Goal: Information Seeking & Learning: Compare options

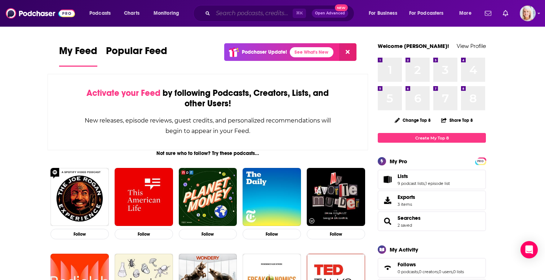
click at [231, 16] on input "Search podcasts, credits, & more..." at bounding box center [253, 14] width 80 height 12
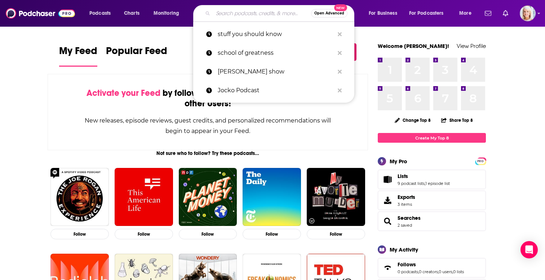
paste input "[URL][DOMAIN_NAME]"
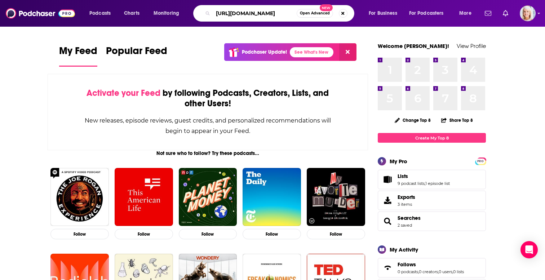
type input "[URL][DOMAIN_NAME]"
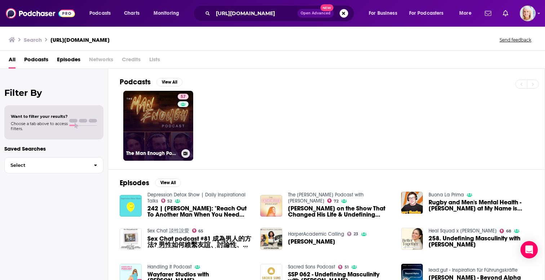
click at [162, 129] on link "57 The Man Enough Podcast" at bounding box center [158, 126] width 70 height 70
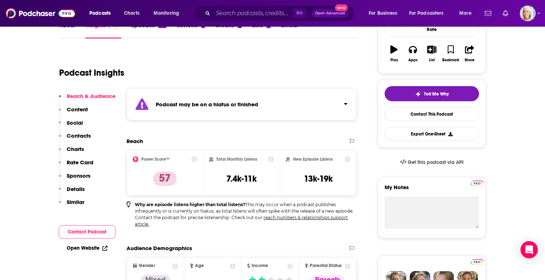
scroll to position [117, 0]
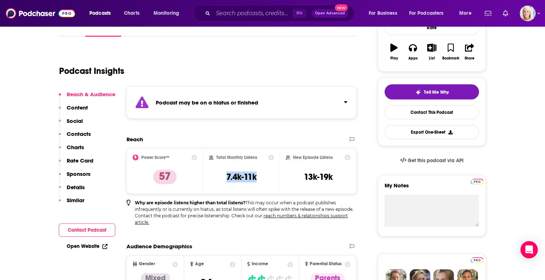
drag, startPoint x: 257, startPoint y: 177, endPoint x: 226, endPoint y: 178, distance: 31.4
click at [226, 178] on div "Total Monthly Listens 7.4k-11k" at bounding box center [241, 171] width 65 height 33
copy h3 "7.4k-11k"
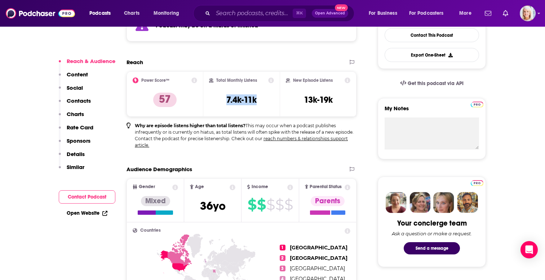
scroll to position [200, 0]
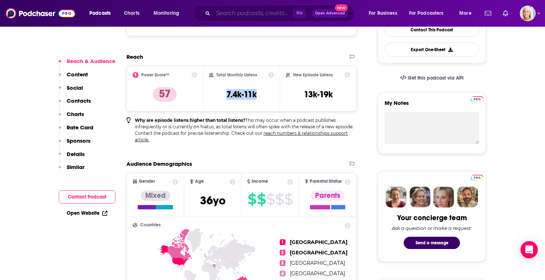
click at [237, 15] on input "Search podcasts, credits, & more..." at bounding box center [253, 14] width 80 height 12
paste input "[URL][DOMAIN_NAME]"
type input "[URL][DOMAIN_NAME]"
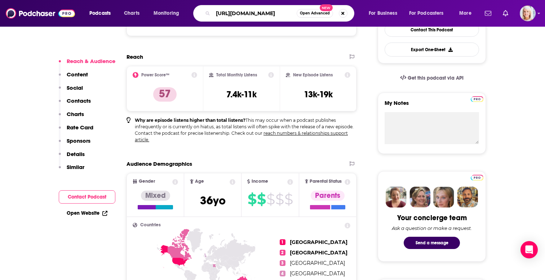
scroll to position [0, 4]
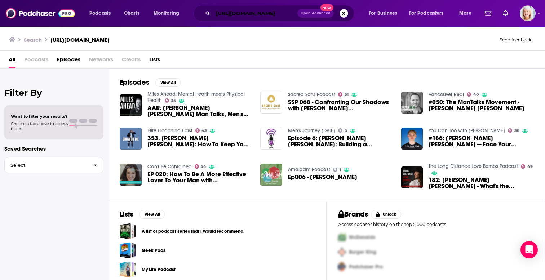
click at [255, 15] on input "[URL][DOMAIN_NAME]" at bounding box center [255, 14] width 84 height 12
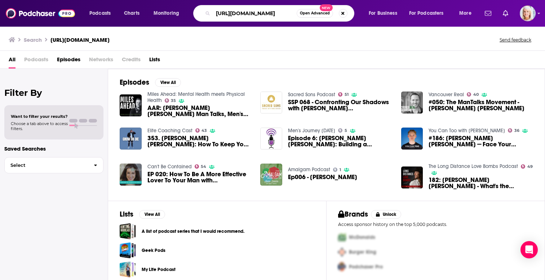
click at [255, 15] on input "[URL][DOMAIN_NAME]" at bounding box center [255, 14] width 84 height 12
type input "man talks"
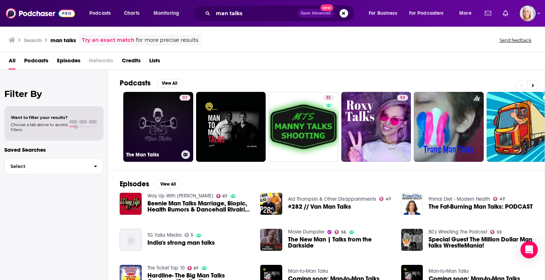
click at [164, 140] on link "37 The Man Talks" at bounding box center [158, 127] width 70 height 70
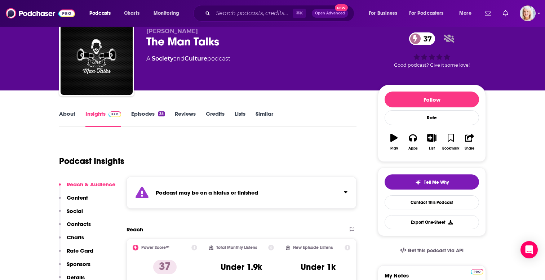
scroll to position [31, 0]
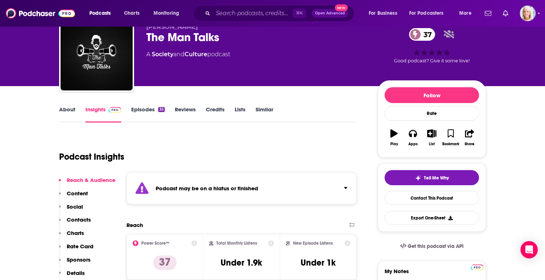
click at [69, 108] on link "About" at bounding box center [67, 114] width 16 height 17
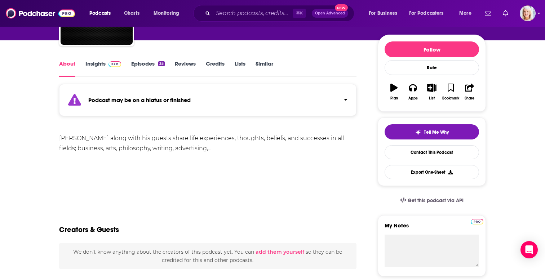
scroll to position [98, 0]
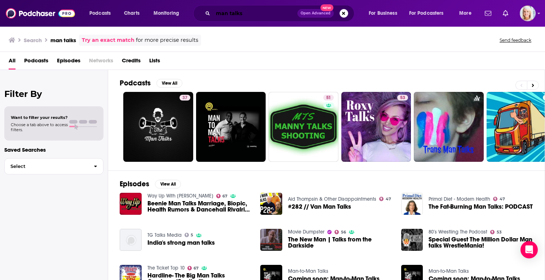
click at [230, 10] on input "man talks" at bounding box center [255, 14] width 84 height 12
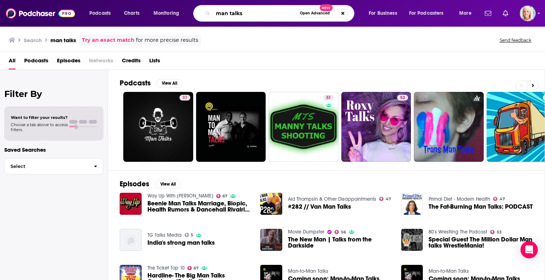
click at [230, 10] on input "man talks" at bounding box center [255, 14] width 84 height 12
type input "[PERSON_NAME] [PERSON_NAME]"
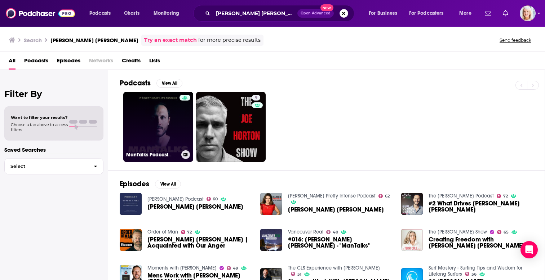
click at [155, 126] on link "ManTalks Podcast" at bounding box center [158, 127] width 70 height 70
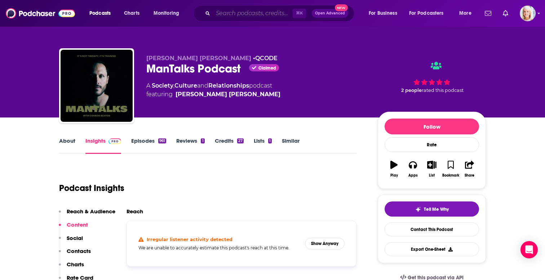
click at [251, 10] on input "Search podcasts, credits, & more..." at bounding box center [253, 14] width 80 height 12
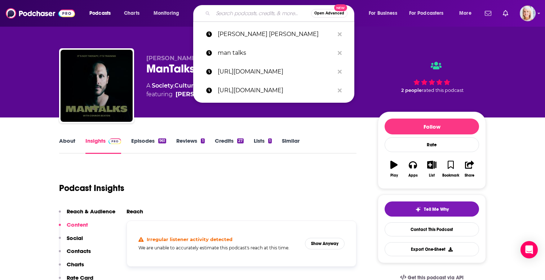
paste input "The Mens Room Daily Podcast"
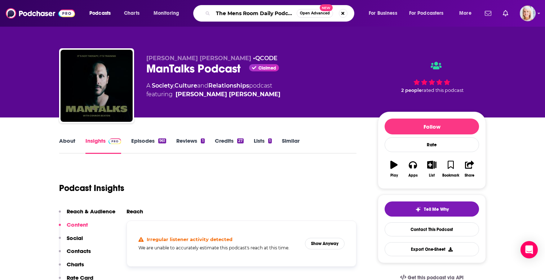
scroll to position [0, 3]
click at [287, 14] on input "The Mens Room Daily Podcast" at bounding box center [255, 14] width 84 height 12
type input "The Mens Room Daily"
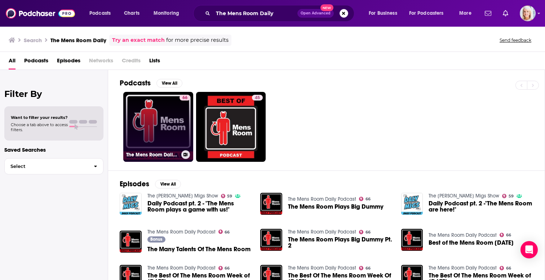
click at [155, 118] on link "66 The Mens Room Daily Podcast" at bounding box center [158, 127] width 70 height 70
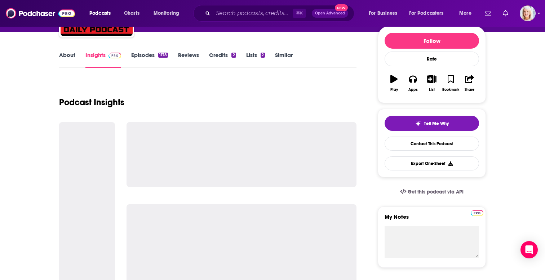
scroll to position [88, 0]
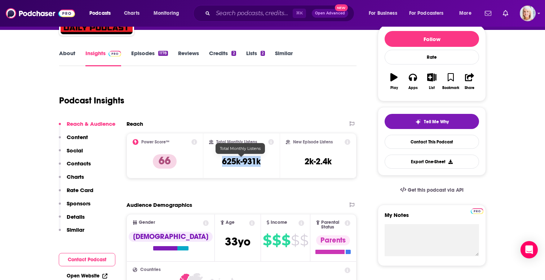
drag, startPoint x: 261, startPoint y: 162, endPoint x: 219, endPoint y: 162, distance: 41.8
click at [219, 162] on div "Total Monthly Listens 625k-931k" at bounding box center [241, 155] width 65 height 33
copy h3 "625k-931k"
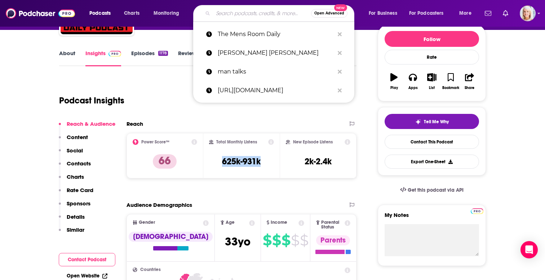
click at [228, 13] on input "Search podcasts, credits, & more..." at bounding box center [262, 14] width 98 height 12
paste input "The Art of Manliness"
type input "The Art of Manliness"
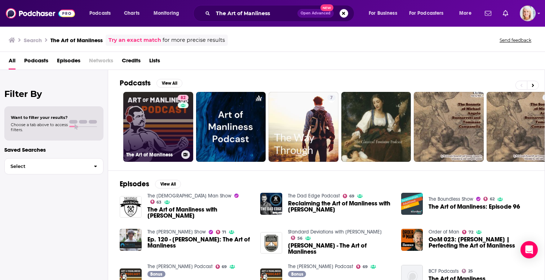
click at [157, 132] on link "82 The Art of Manliness" at bounding box center [158, 127] width 70 height 70
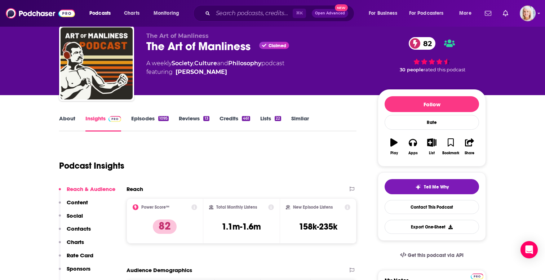
scroll to position [28, 0]
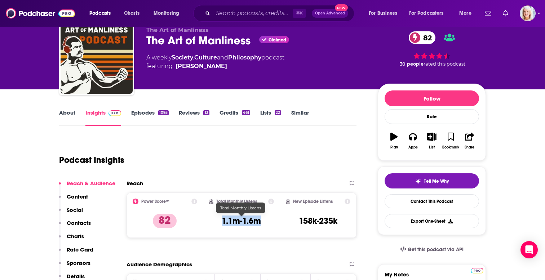
drag, startPoint x: 262, startPoint y: 222, endPoint x: 221, endPoint y: 222, distance: 41.1
click at [221, 222] on div "Total Monthly Listens 1.1m-1.6m" at bounding box center [241, 215] width 65 height 33
copy h3 "1.1m-1.6m"
click at [266, 13] on input "Search podcasts, credits, & more..." at bounding box center [253, 14] width 80 height 12
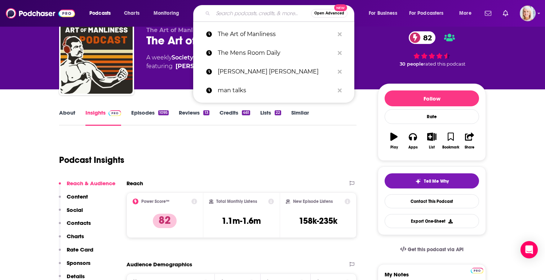
paste input "The Evolving Man Podcast"
type input "The Evolving Man Podcast"
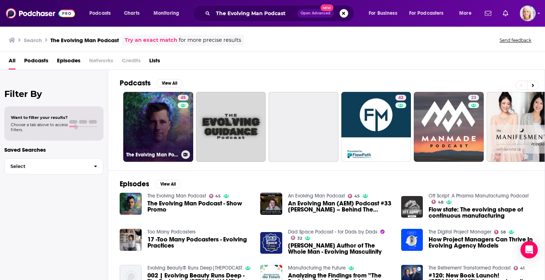
click at [161, 128] on link "45 The Evolving Man Podcast" at bounding box center [158, 127] width 70 height 70
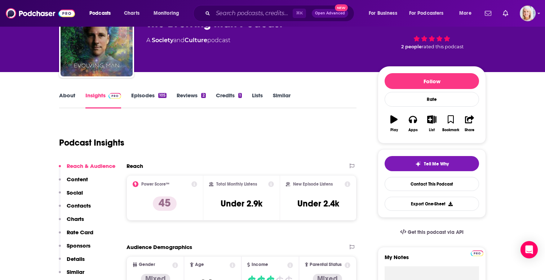
scroll to position [65, 0]
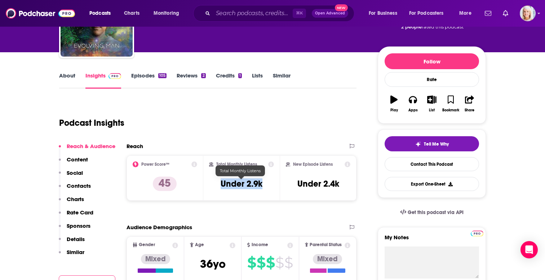
drag, startPoint x: 263, startPoint y: 184, endPoint x: 217, endPoint y: 183, distance: 46.5
click at [217, 183] on div "Total Monthly Listens Under 2.9k" at bounding box center [241, 178] width 65 height 33
copy h3 "Under 2.9k"
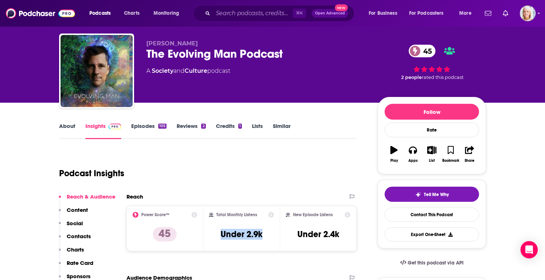
scroll to position [0, 0]
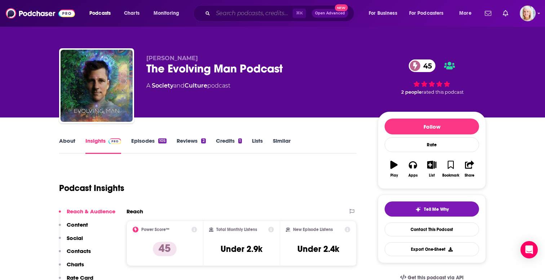
click at [229, 13] on input "Search podcasts, credits, & more..." at bounding box center [253, 14] width 80 height 12
paste input "The New Man Podcast"
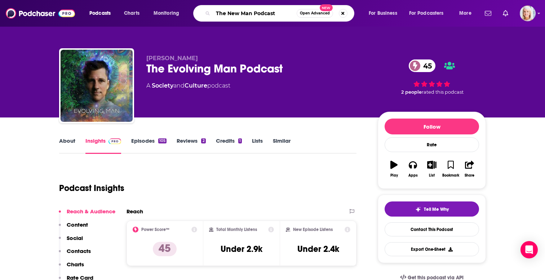
type input "The New Man Podcast"
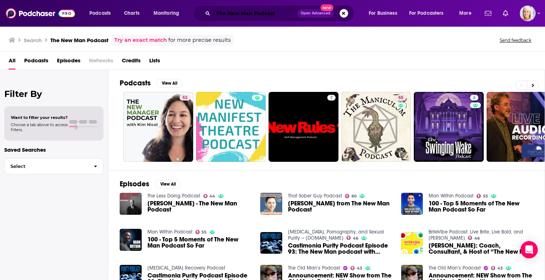
click at [237, 18] on input "The New Man Podcast" at bounding box center [255, 14] width 84 height 12
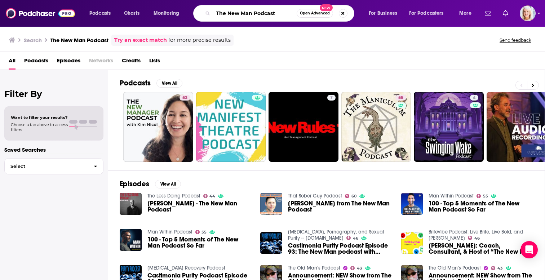
click at [237, 18] on input "The New Man Podcast" at bounding box center [255, 14] width 84 height 12
paste input "[PERSON_NAME]"
type input "[PERSON_NAME]"
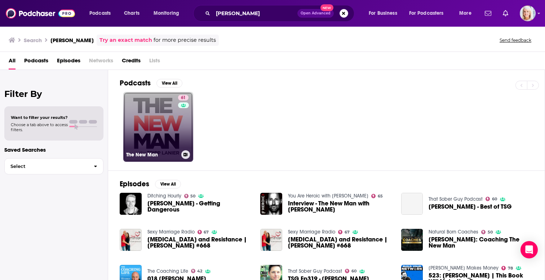
click at [167, 123] on link "61 The New Man" at bounding box center [158, 127] width 70 height 70
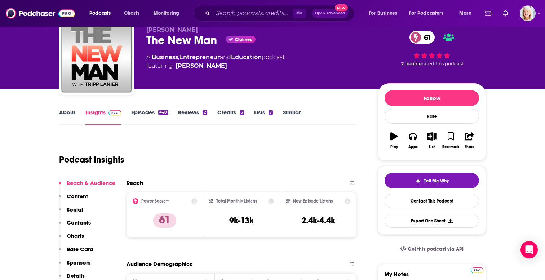
scroll to position [36, 0]
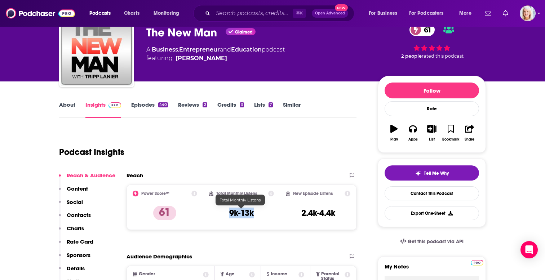
drag, startPoint x: 253, startPoint y: 213, endPoint x: 224, endPoint y: 213, distance: 29.9
click at [224, 213] on div "Total Monthly Listens 9k-13k" at bounding box center [241, 207] width 65 height 33
copy h3 "9k-13k"
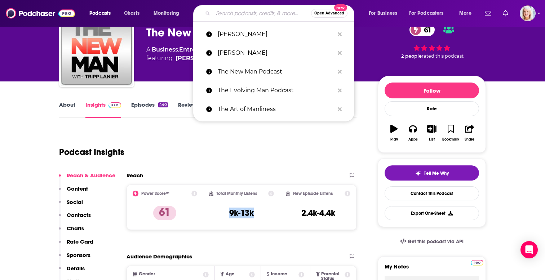
click at [235, 12] on input "Search podcasts, credits, & more..." at bounding box center [262, 14] width 98 height 12
paste input "Knowledge for Men"
type input "Knowledge for Men"
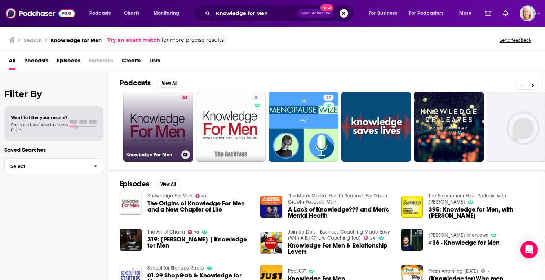
click at [160, 123] on link "63 Knowledge For Men" at bounding box center [158, 127] width 70 height 70
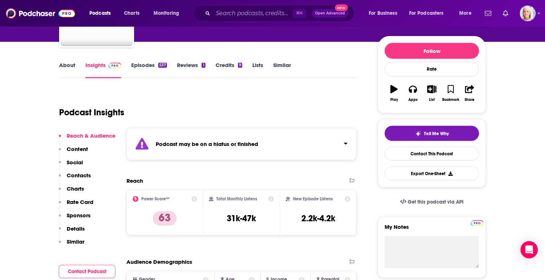
scroll to position [77, 0]
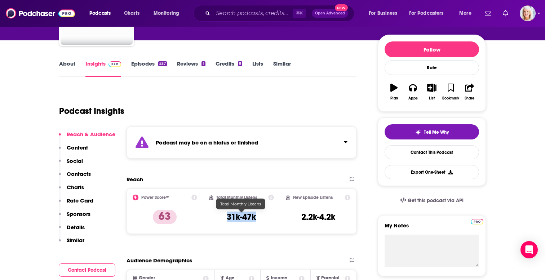
drag, startPoint x: 257, startPoint y: 216, endPoint x: 218, endPoint y: 215, distance: 38.6
click at [218, 215] on div "Total Monthly Listens 31k-47k" at bounding box center [241, 211] width 65 height 33
click at [247, 219] on h3 "31k-47k" at bounding box center [241, 217] width 29 height 11
drag, startPoint x: 256, startPoint y: 216, endPoint x: 224, endPoint y: 216, distance: 32.4
click at [224, 216] on div "Total Monthly Listens 31k-47k" at bounding box center [241, 211] width 65 height 33
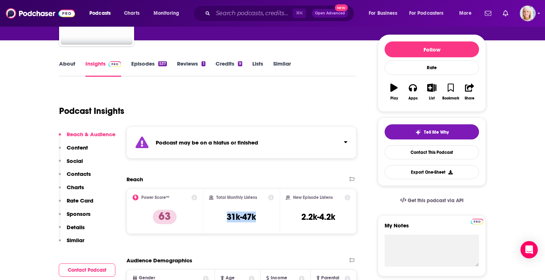
copy h3 "31k-47k"
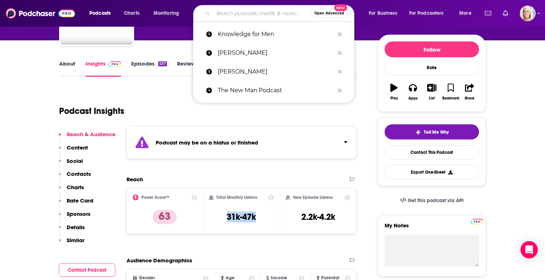
click at [221, 17] on input "Search podcasts, credits, & more..." at bounding box center [262, 14] width 98 height 12
paste input "A Medias Podcast"
type input "A Medias Podcast"
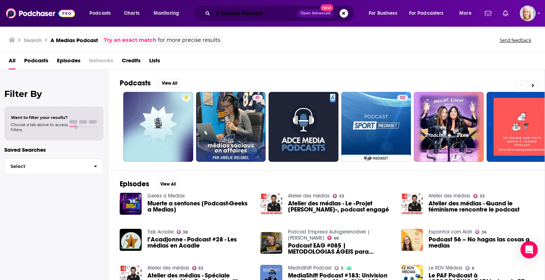
click at [249, 14] on input "A Medias Podcast" at bounding box center [255, 14] width 84 height 12
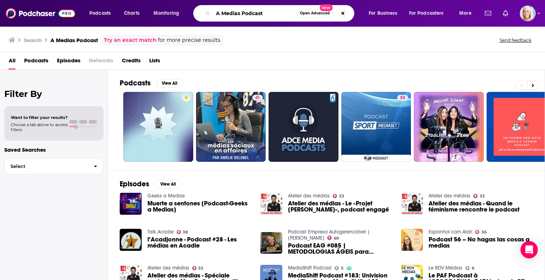
click at [249, 14] on input "A Medias Podcast" at bounding box center [255, 14] width 84 height 12
type input "A Medias"
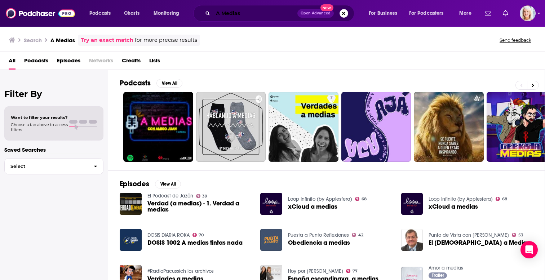
click at [224, 13] on input "A Medias" at bounding box center [255, 14] width 84 height 12
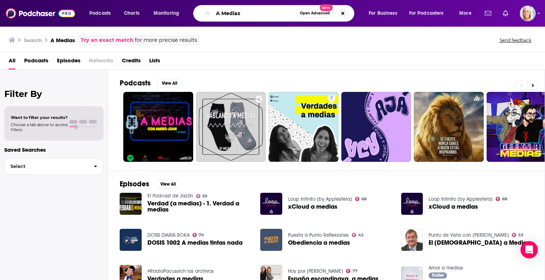
click at [224, 13] on input "A Medias" at bounding box center [255, 14] width 84 height 12
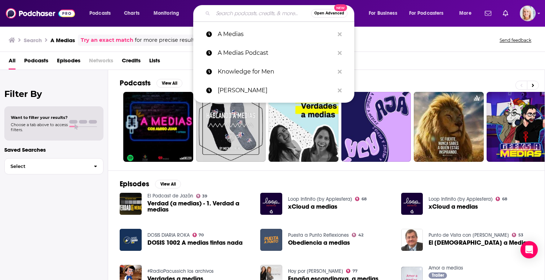
paste input "[PERSON_NAME] y complicados"
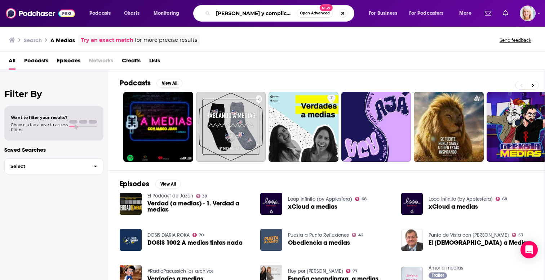
type input "[PERSON_NAME] y complicados"
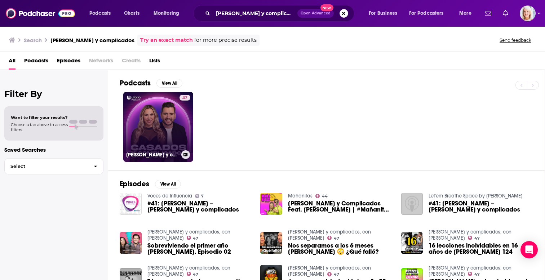
click at [150, 127] on link "47 [PERSON_NAME] y complicados, con [PERSON_NAME]" at bounding box center [158, 127] width 70 height 70
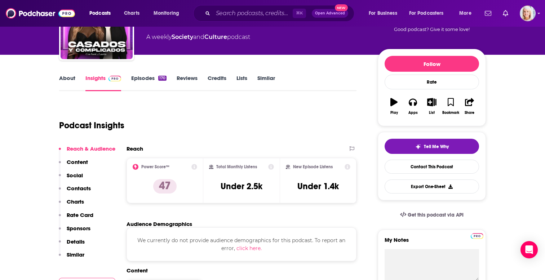
scroll to position [83, 0]
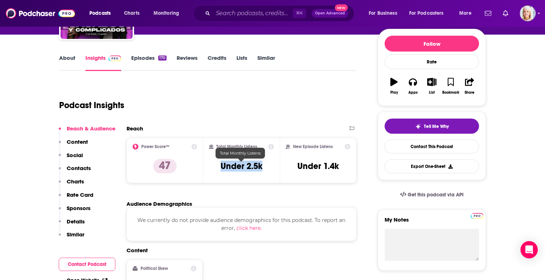
drag, startPoint x: 261, startPoint y: 166, endPoint x: 217, endPoint y: 166, distance: 44.7
click at [217, 166] on div "Total Monthly Listens Under 2.5k" at bounding box center [241, 160] width 65 height 33
copy h3 "Under 2.5k"
click at [255, 15] on input "Search podcasts, credits, & more..." at bounding box center [253, 14] width 80 height 12
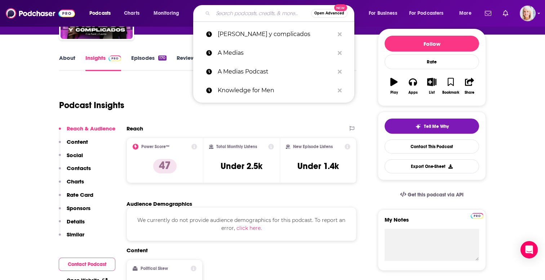
paste input "Zero Percent"
type input "Zero Percent"
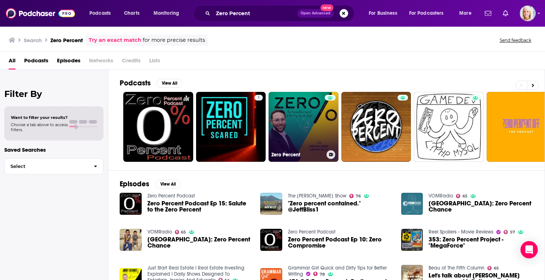
click at [301, 131] on link "Zero Percent" at bounding box center [304, 127] width 70 height 70
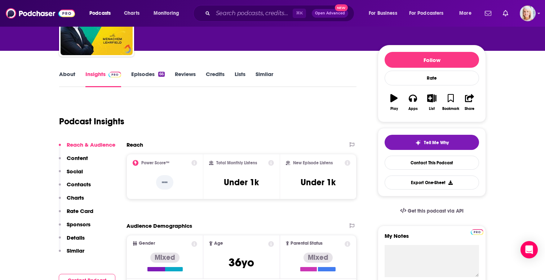
scroll to position [99, 0]
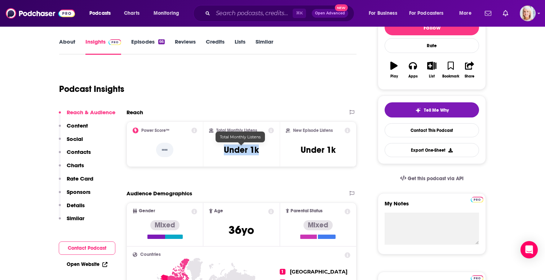
drag, startPoint x: 258, startPoint y: 150, endPoint x: 222, endPoint y: 150, distance: 35.3
click at [222, 150] on div "Total Monthly Listens Under 1k" at bounding box center [241, 144] width 65 height 33
copy h3 "Under 1k"
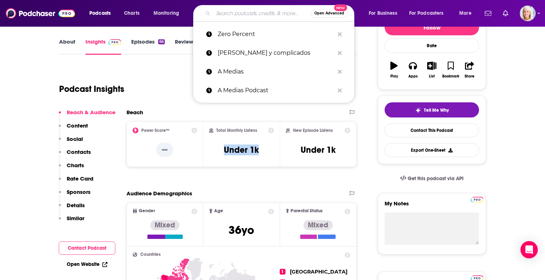
click at [219, 14] on input "Search podcasts, credits, & more..." at bounding box center [262, 14] width 98 height 12
paste input "Here I Am With [PERSON_NAME]"
type input "Here I Am With [PERSON_NAME]"
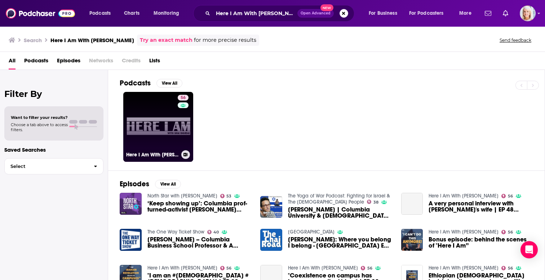
click at [170, 133] on link "56 Here I Am With [PERSON_NAME]" at bounding box center [158, 127] width 70 height 70
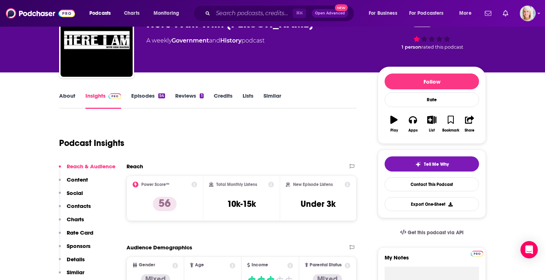
scroll to position [48, 0]
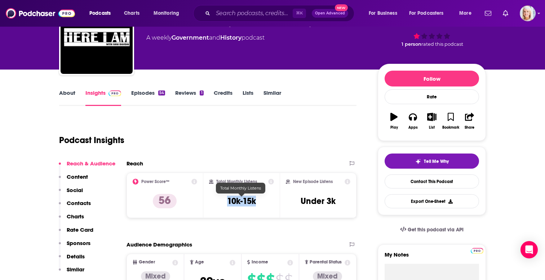
drag, startPoint x: 257, startPoint y: 202, endPoint x: 219, endPoint y: 202, distance: 38.2
click at [219, 202] on div "Total Monthly Listens 10k-15k" at bounding box center [241, 195] width 65 height 33
click at [242, 7] on div "⌘ K Open Advanced New" at bounding box center [273, 13] width 161 height 17
click at [240, 13] on input "Search podcasts, credits, & more..." at bounding box center [253, 14] width 80 height 12
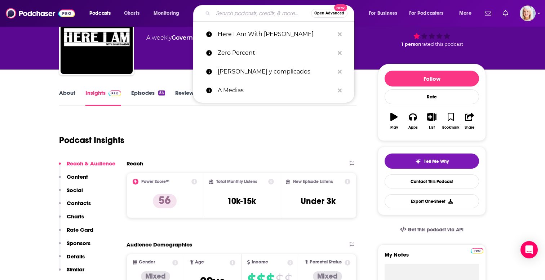
paste input "Meaningful People"
type input "Meaningful People"
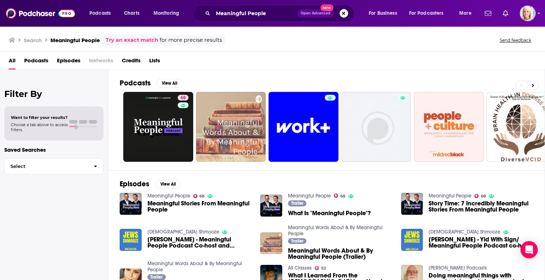
click at [173, 200] on div "Meaningful People 68 Meaningful Stories From Meaningful People" at bounding box center [199, 204] width 105 height 22
click at [168, 206] on span "Meaningful Stories From Meaningful People" at bounding box center [199, 206] width 105 height 12
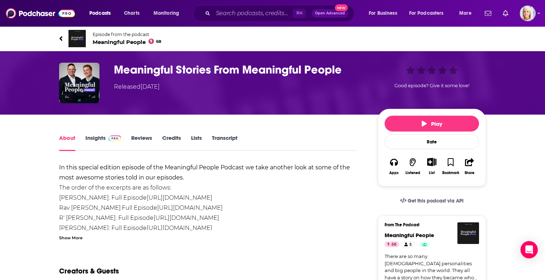
click at [89, 139] on link "Insights" at bounding box center [103, 142] width 36 height 17
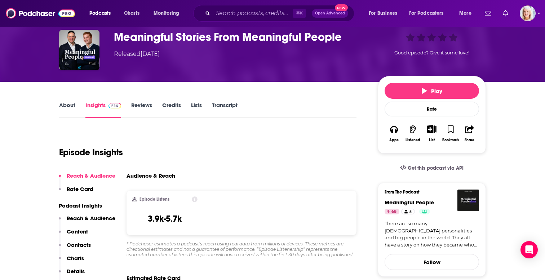
scroll to position [42, 0]
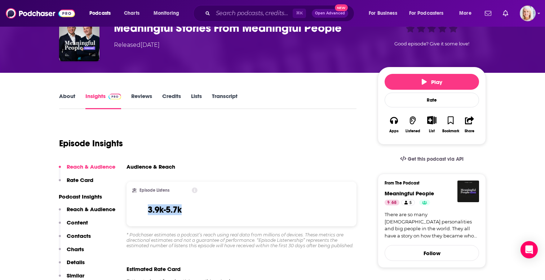
drag, startPoint x: 183, startPoint y: 209, endPoint x: 146, endPoint y: 209, distance: 36.4
click at [146, 209] on div "Episode Listens 3.9k-5.7k" at bounding box center [164, 203] width 65 height 33
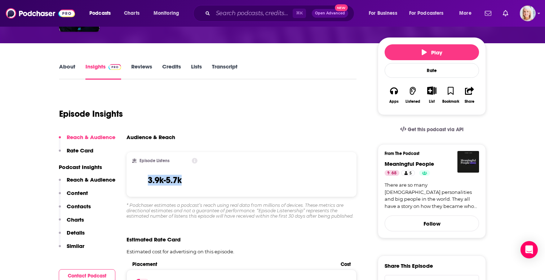
scroll to position [70, 0]
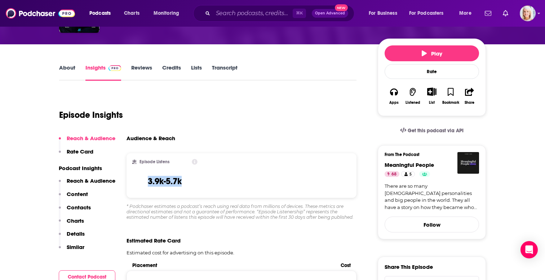
copy h3 "3.9k-5.7k"
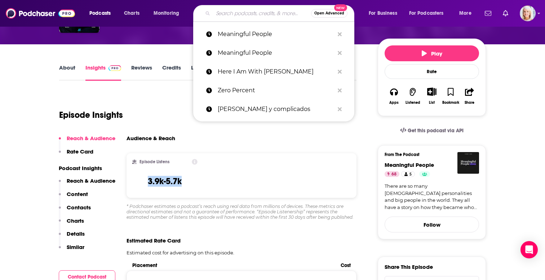
click at [261, 13] on input "Search podcasts, credits, & more..." at bounding box center [262, 14] width 98 height 12
paste input "Israel Story"
type input "Israel Story"
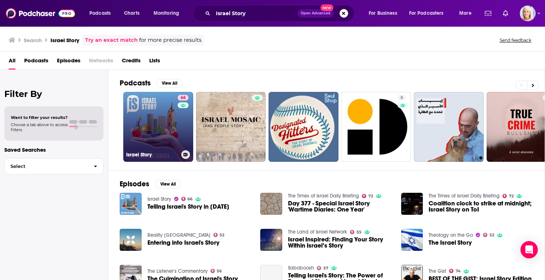
click at [163, 138] on link "66 Israel Story" at bounding box center [158, 127] width 70 height 70
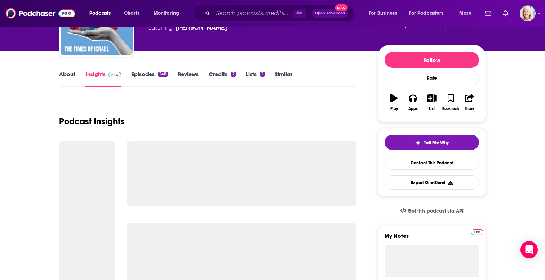
scroll to position [72, 0]
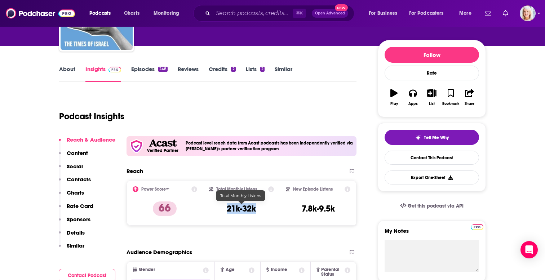
drag, startPoint x: 254, startPoint y: 209, endPoint x: 224, endPoint y: 209, distance: 29.6
click at [224, 209] on div "Total Monthly Listens 21k-32k" at bounding box center [241, 202] width 65 height 33
copy h3 "21k-32k"
click at [235, 14] on input "Search podcasts, credits, & more..." at bounding box center [253, 14] width 80 height 12
paste input "Unorthodox"
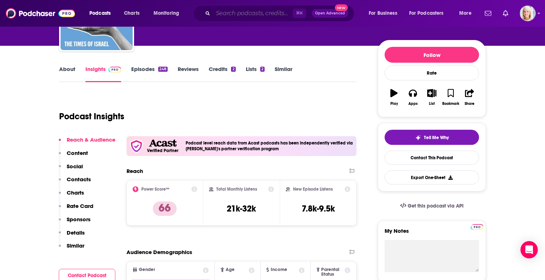
type input "Unorthodox"
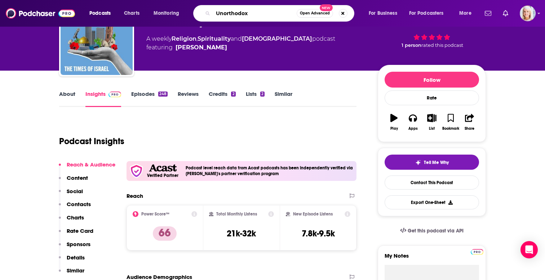
scroll to position [44, 0]
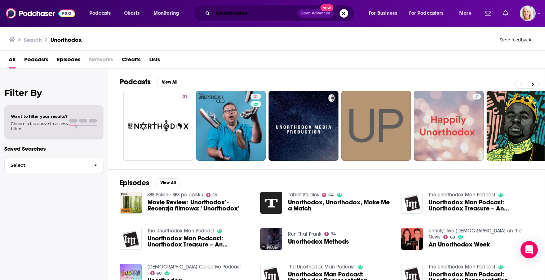
click at [249, 17] on input "Unorthodox" at bounding box center [255, 14] width 84 height 12
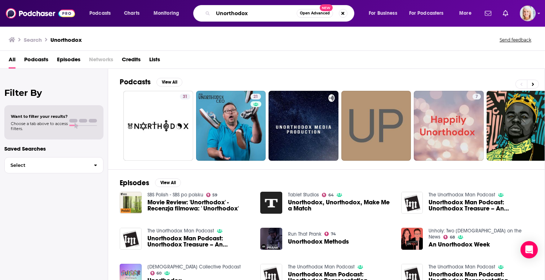
click at [249, 17] on input "Unorthodox" at bounding box center [255, 14] width 84 height 12
type input "tablet"
click at [304, 206] on span "Unorthodox, Unorthodox, Make Me a Match" at bounding box center [340, 205] width 105 height 12
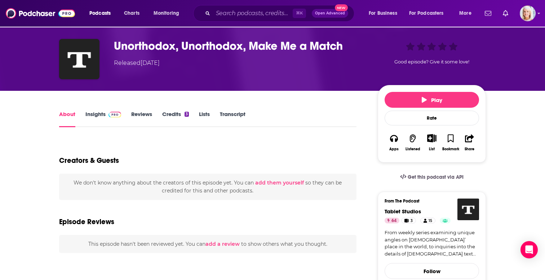
scroll to position [39, 0]
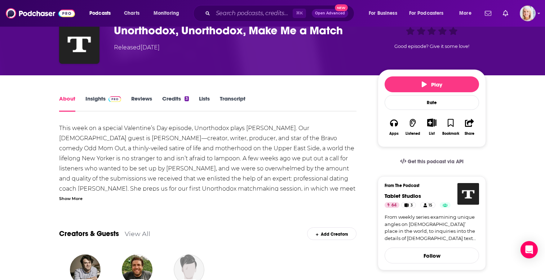
click at [99, 100] on link "Insights" at bounding box center [103, 103] width 36 height 17
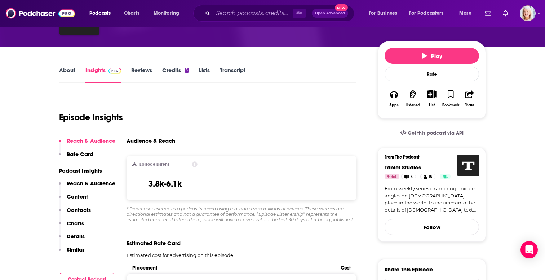
scroll to position [75, 0]
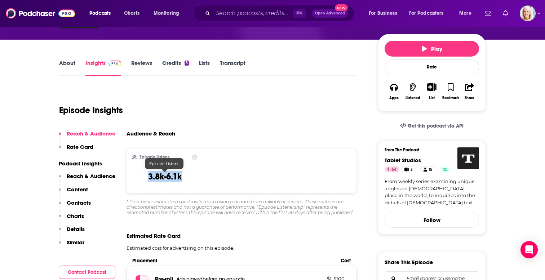
drag, startPoint x: 184, startPoint y: 178, endPoint x: 148, endPoint y: 178, distance: 35.7
click at [148, 178] on div "Episode Listens 3.8k-6.1k" at bounding box center [164, 170] width 65 height 33
click at [220, 13] on input "Search podcasts, credits, & more..." at bounding box center [253, 14] width 80 height 12
paste input "[DEMOGRAPHIC_DATA] Unbond"
type input "[DEMOGRAPHIC_DATA] Unbond"
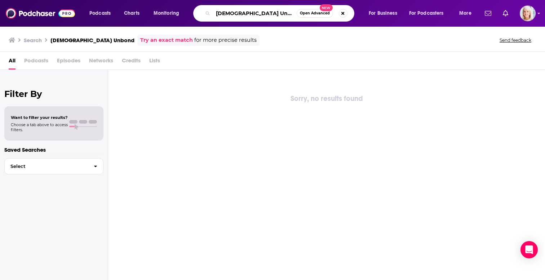
click at [225, 14] on input "[DEMOGRAPHIC_DATA] Unbond" at bounding box center [255, 14] width 84 height 12
click at [255, 15] on input "[DEMOGRAPHIC_DATA] Unbond" at bounding box center [255, 14] width 84 height 12
type input "[DEMOGRAPHIC_DATA] Unbound"
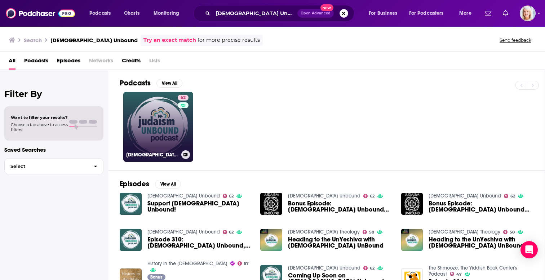
click at [146, 139] on link "62 [DEMOGRAPHIC_DATA] Unbound" at bounding box center [158, 127] width 70 height 70
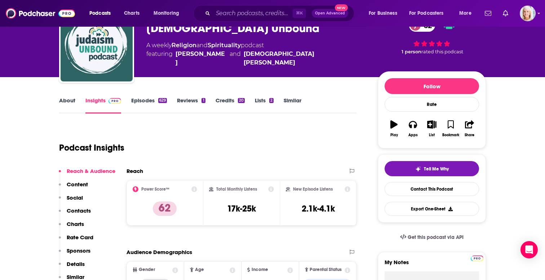
scroll to position [57, 0]
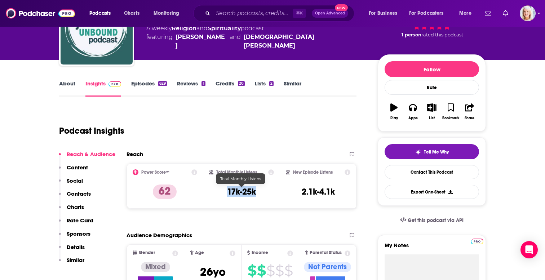
drag, startPoint x: 259, startPoint y: 191, endPoint x: 226, endPoint y: 193, distance: 32.8
click at [226, 193] on div "Total Monthly Listens 17k-25k" at bounding box center [241, 185] width 65 height 33
click at [238, 15] on input "Search podcasts, credits, & more..." at bounding box center [253, 14] width 80 height 12
paste input "Films to be Buried with"
type input "Films to be Buried with"
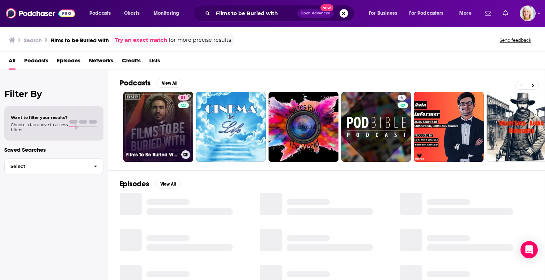
click at [164, 134] on link "81 Films To Be Buried With with [PERSON_NAME]" at bounding box center [158, 127] width 70 height 70
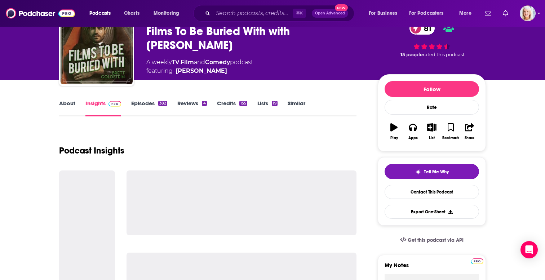
scroll to position [61, 0]
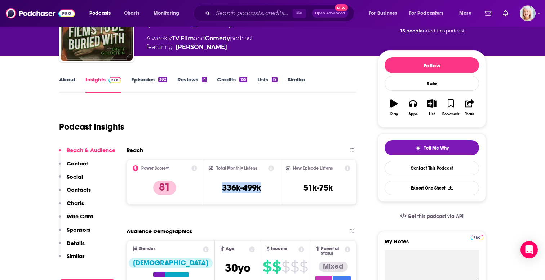
drag, startPoint x: 264, startPoint y: 188, endPoint x: 219, endPoint y: 188, distance: 45.1
click at [219, 188] on div "Total Monthly Listens 336k-499k" at bounding box center [241, 181] width 65 height 33
click at [242, 16] on input "Search podcasts, credits, & more..." at bounding box center [253, 14] width 80 height 12
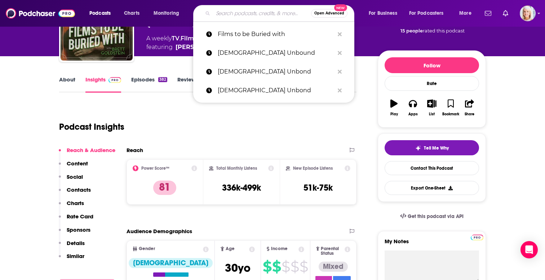
paste input "The Reel Conversation"
type input "The Reel Conversation"
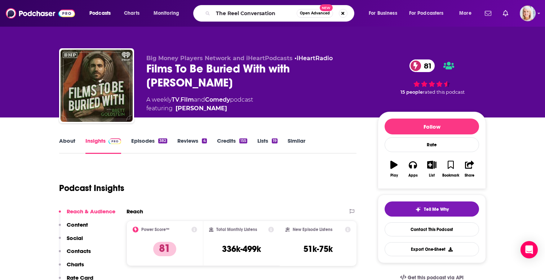
scroll to position [61, 0]
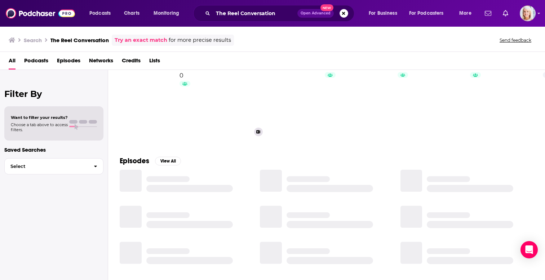
scroll to position [26, 0]
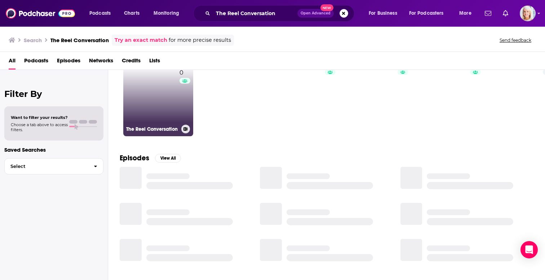
click at [155, 96] on link "0 The Reel Conversation" at bounding box center [158, 101] width 70 height 70
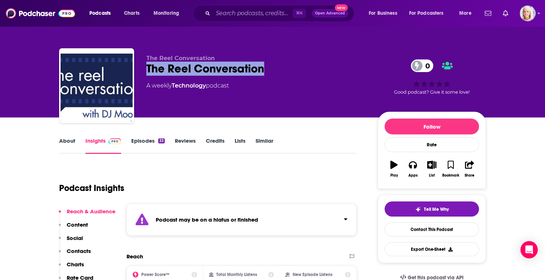
drag, startPoint x: 261, startPoint y: 70, endPoint x: 139, endPoint y: 70, distance: 121.9
click at [139, 70] on div "The Reel Conversation The Reel Conversation 0 A weekly Technology podcast 0 Goo…" at bounding box center [272, 87] width 427 height 78
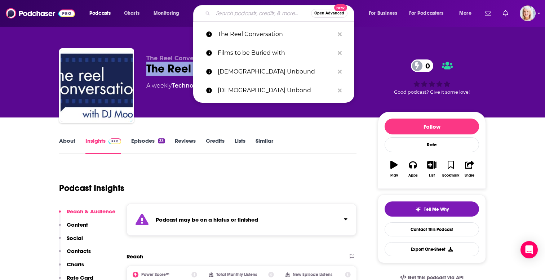
click at [236, 11] on input "Search podcasts, credits, & more..." at bounding box center [262, 14] width 98 height 12
paste input "Unspooled"
type input "Unspooled"
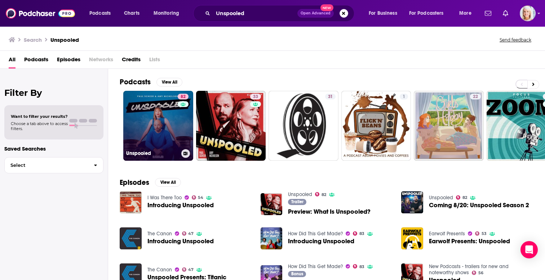
click at [167, 121] on link "82 Unspooled" at bounding box center [158, 126] width 70 height 70
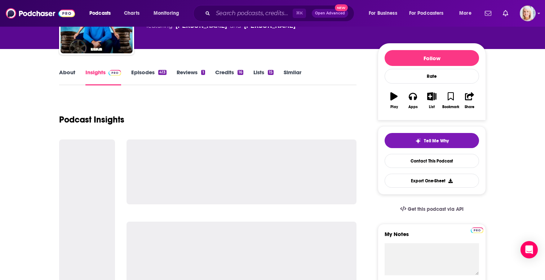
scroll to position [71, 0]
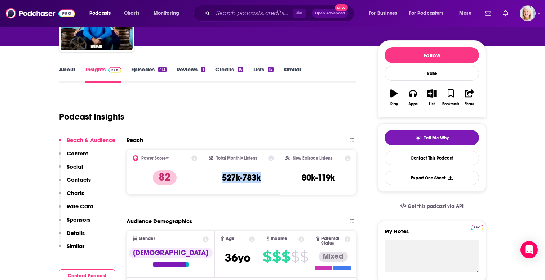
drag, startPoint x: 261, startPoint y: 179, endPoint x: 216, endPoint y: 178, distance: 45.4
click at [216, 178] on div "Total Monthly Listens 527k-783k" at bounding box center [241, 171] width 65 height 33
copy h3 "527k-783k"
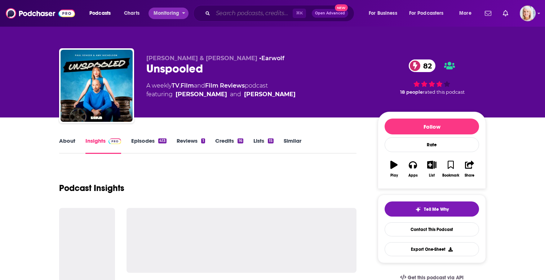
click at [241, 10] on input "Search podcasts, credits, & more..." at bounding box center [253, 14] width 80 height 12
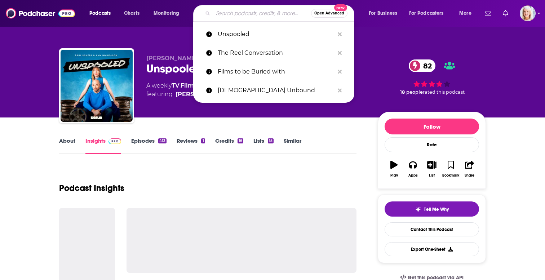
paste input "ManTalks Podcast"
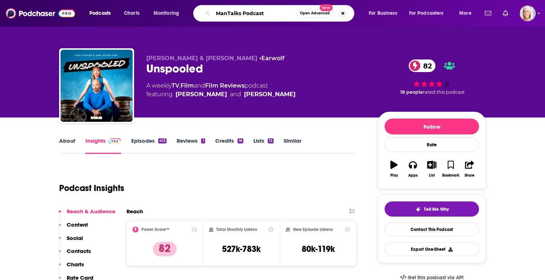
click at [247, 13] on input "ManTalks Podcast" at bounding box center [255, 14] width 84 height 12
type input "ManTalks"
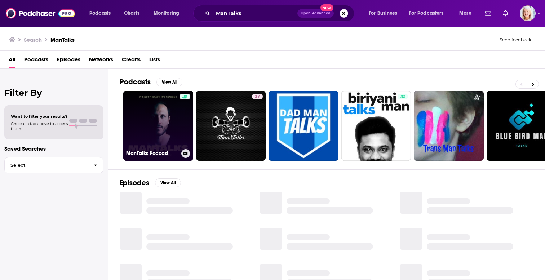
click at [165, 119] on link "ManTalks Podcast" at bounding box center [158, 126] width 70 height 70
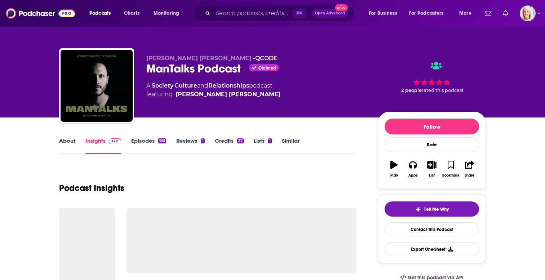
scroll to position [5, 0]
